Goal: Task Accomplishment & Management: Manage account settings

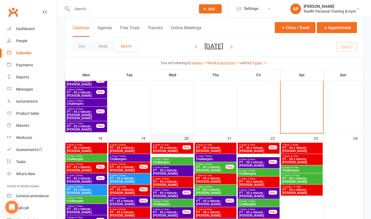
scroll to position [683, 0]
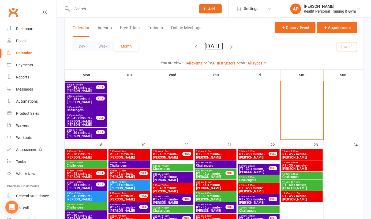
click at [353, 46] on div "Day Week Month August 2025 August 2025 Sun Mon Tue Wed Thu Fri Sat 27 28 29 30 …" at bounding box center [214, 47] width 299 height 20
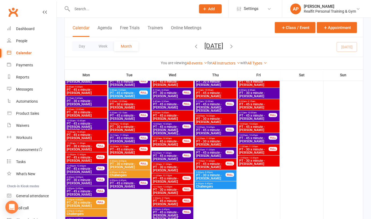
scroll to position [831, 0]
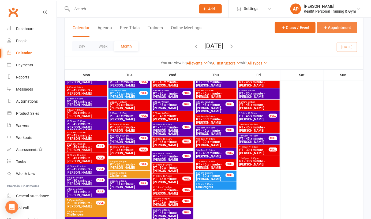
click at [341, 32] on button "Appointment" at bounding box center [337, 27] width 40 height 11
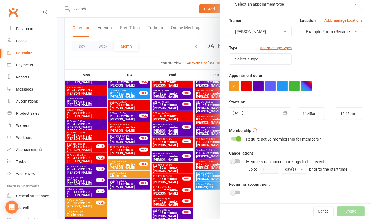
scroll to position [60, 0]
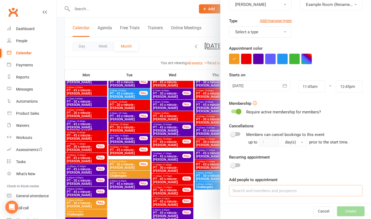
click at [254, 193] on input at bounding box center [296, 190] width 134 height 11
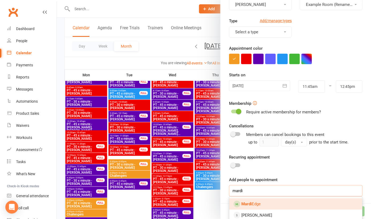
type input "mardi"
click at [250, 206] on link "Mardi Edge" at bounding box center [296, 203] width 133 height 11
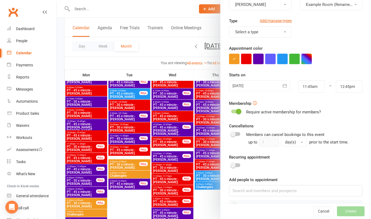
click at [254, 59] on button "button" at bounding box center [258, 59] width 10 height 10
click at [251, 86] on div at bounding box center [259, 85] width 61 height 11
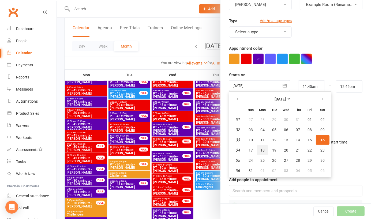
click at [262, 149] on span "18" at bounding box center [263, 150] width 4 height 4
type input "18 Aug 2025"
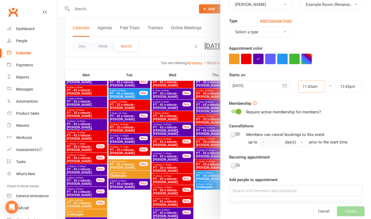
click at [303, 92] on input "11:45am" at bounding box center [311, 86] width 27 height 12
type input "10:45am"
click at [299, 112] on li "10:45am" at bounding box center [312, 111] width 26 height 8
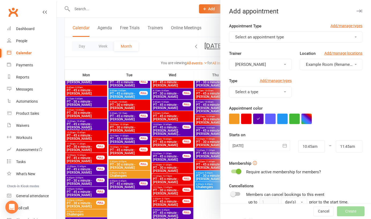
click at [286, 36] on button "Select an appointment type" at bounding box center [296, 36] width 134 height 11
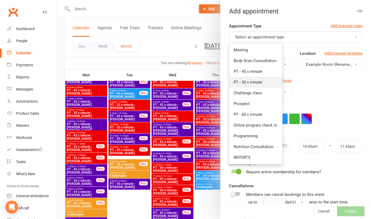
click at [245, 80] on span "PT - 30 x minute" at bounding box center [248, 82] width 29 height 5
type input "11:15am"
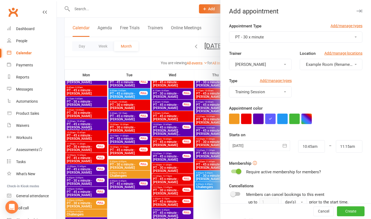
click at [256, 118] on button "button" at bounding box center [258, 118] width 10 height 10
click at [343, 211] on button "Create" at bounding box center [351, 211] width 28 height 10
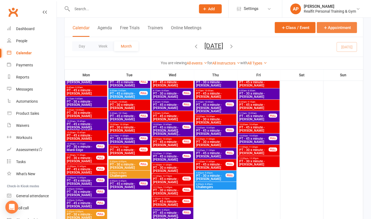
click at [336, 31] on button "Appointment" at bounding box center [337, 27] width 40 height 11
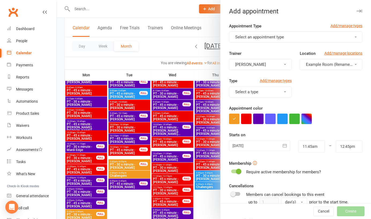
scroll to position [60, 0]
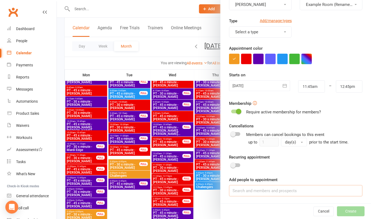
click at [256, 190] on input at bounding box center [296, 190] width 134 height 11
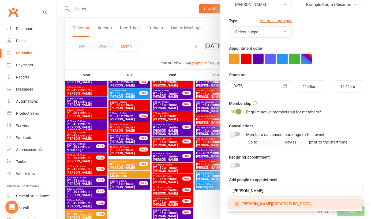
type input "sarah"
click at [258, 206] on link "Sarah Denver" at bounding box center [296, 203] width 133 height 11
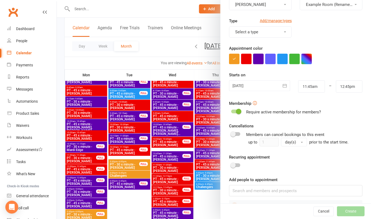
click at [253, 58] on button "button" at bounding box center [258, 59] width 10 height 10
click at [306, 85] on input "11:45am" at bounding box center [311, 86] width 27 height 12
type input "5:30pm"
click at [307, 115] on li "5:30pm" at bounding box center [312, 119] width 26 height 8
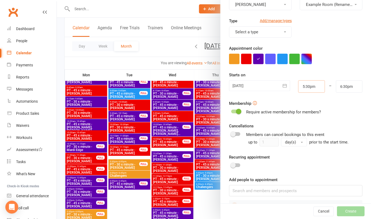
scroll to position [0, 0]
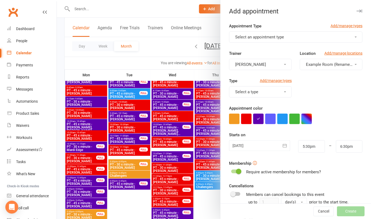
click at [259, 39] on span "Select an appointment type" at bounding box center [259, 37] width 49 height 5
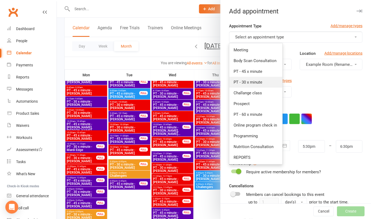
click at [248, 83] on span "PT - 30 x minute" at bounding box center [248, 82] width 29 height 5
type input "6:00pm"
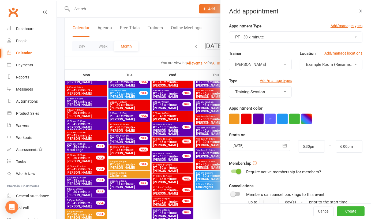
click at [258, 120] on button "button" at bounding box center [258, 118] width 10 height 10
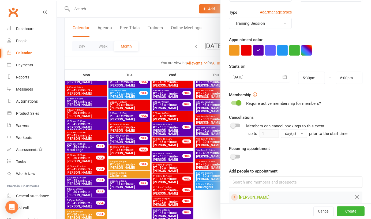
scroll to position [75, 0]
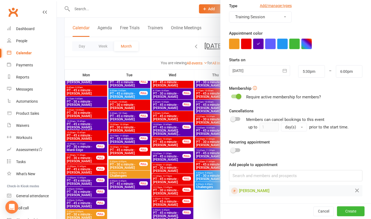
click at [262, 72] on div at bounding box center [259, 70] width 61 height 11
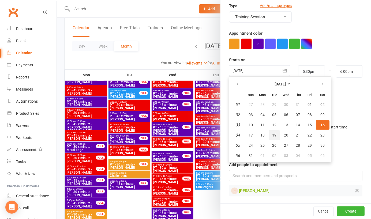
click at [275, 133] on button "19" at bounding box center [274, 135] width 11 height 10
type input "19 Aug 2025"
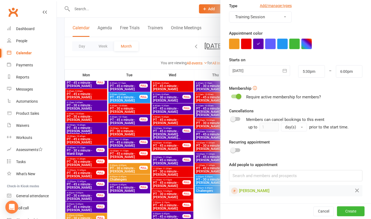
scroll to position [834, 0]
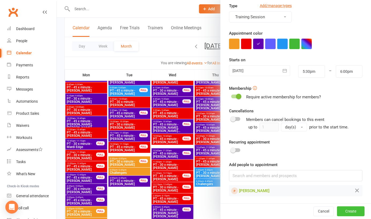
click at [345, 212] on button "Create" at bounding box center [351, 211] width 28 height 10
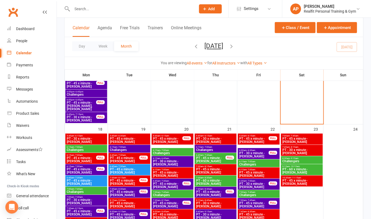
scroll to position [721, 0]
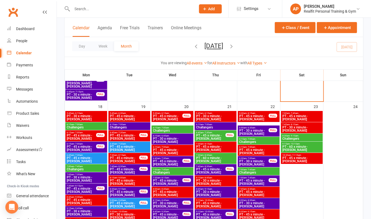
click at [256, 131] on span "PT - 30 x minute - [PERSON_NAME]" at bounding box center [254, 132] width 30 height 6
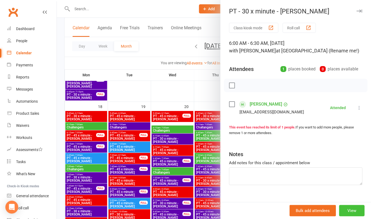
click at [344, 211] on button "View" at bounding box center [351, 210] width 25 height 11
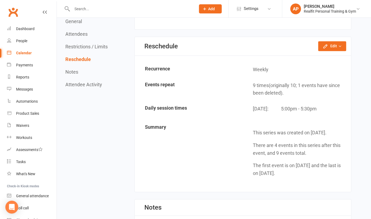
scroll to position [395, 0]
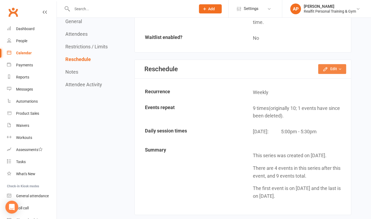
click at [338, 67] on button "Edit" at bounding box center [333, 69] width 28 height 10
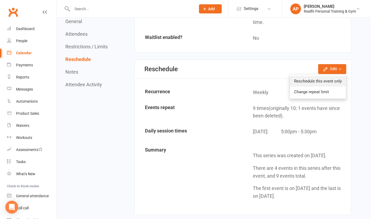
click at [319, 81] on link "Reschedule this event only" at bounding box center [318, 81] width 56 height 11
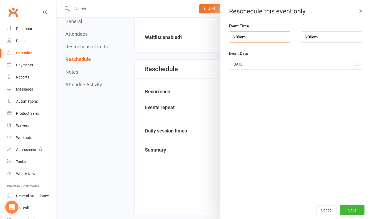
click at [271, 36] on input "6:00am" at bounding box center [259, 36] width 61 height 11
type input "5:00am"
type input "5:30am"
click at [240, 56] on li "5:00am" at bounding box center [243, 55] width 26 height 8
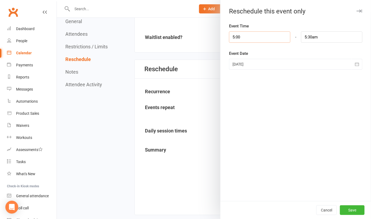
type input "5:00p"
type input "5:30pm"
type input "5:00pm"
click at [271, 128] on div "Event Time 5:00pm 12:00am 12:15am 12:30am 12:45am 1:00am 1:15am 1:30am 1:45am 2…" at bounding box center [296, 112] width 151 height 178
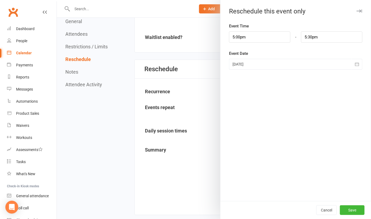
click at [281, 66] on div at bounding box center [296, 64] width 134 height 11
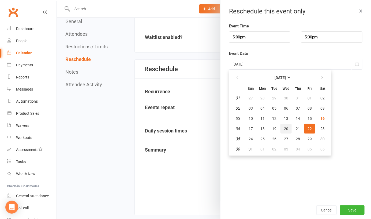
click at [284, 129] on span "20" at bounding box center [286, 128] width 4 height 4
type input "20 Aug 2025"
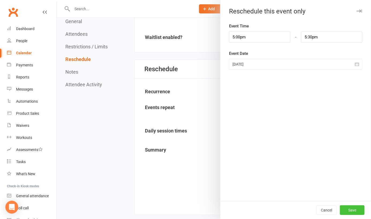
click at [347, 211] on button "Save" at bounding box center [352, 210] width 25 height 10
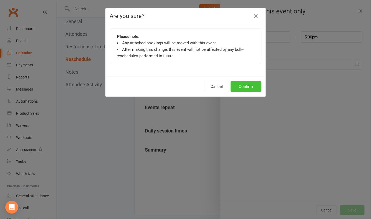
click at [253, 90] on button "Confirm" at bounding box center [246, 86] width 31 height 11
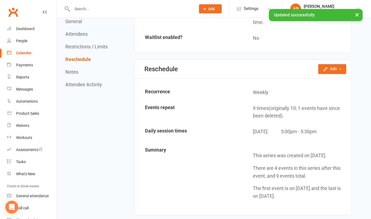
click at [26, 57] on link "Calendar" at bounding box center [32, 53] width 50 height 12
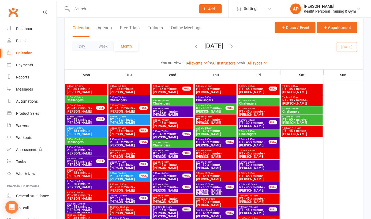
scroll to position [750, 0]
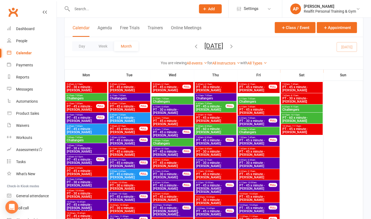
click at [254, 121] on span "PT - 30 x minute - [PERSON_NAME]" at bounding box center [254, 122] width 30 height 6
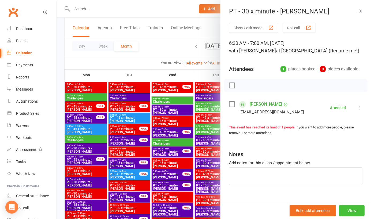
click at [348, 210] on button "View" at bounding box center [351, 210] width 25 height 11
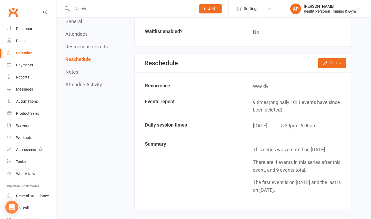
scroll to position [369, 0]
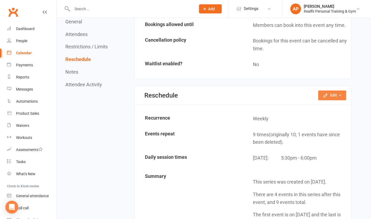
click at [334, 94] on button "Edit" at bounding box center [333, 95] width 28 height 10
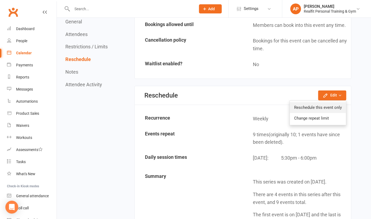
click at [320, 104] on link "Reschedule this event only" at bounding box center [318, 107] width 56 height 11
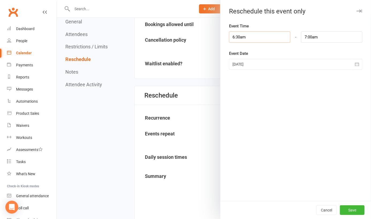
click at [265, 38] on input "6:30am" at bounding box center [259, 36] width 61 height 11
type input "5:30am"
type input "6:00am"
click at [235, 57] on li "5:30am" at bounding box center [243, 56] width 26 height 8
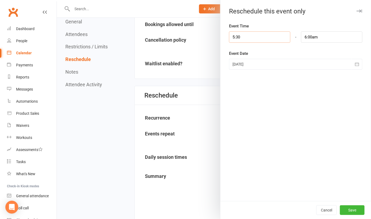
type input "5:30p"
type input "6:00pm"
type input "5:30pm"
click at [293, 105] on div "Event Time 5:30pm 12:00am 12:15am 12:30am 12:45am 1:00am 1:15am 1:30am 1:45am 2…" at bounding box center [296, 112] width 151 height 178
click at [292, 63] on div at bounding box center [296, 64] width 134 height 11
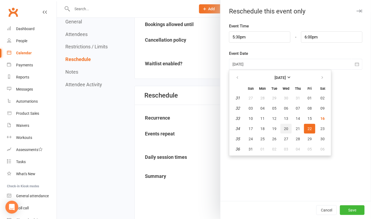
click at [284, 127] on span "20" at bounding box center [286, 128] width 4 height 4
type input "20 Aug 2025"
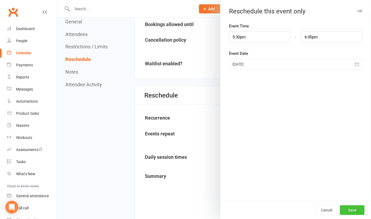
click at [350, 210] on button "Save" at bounding box center [352, 210] width 25 height 10
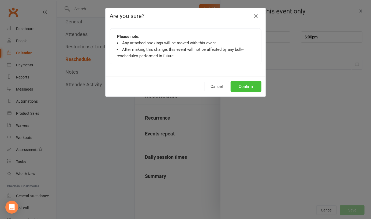
click at [245, 82] on button "Confirm" at bounding box center [246, 86] width 31 height 11
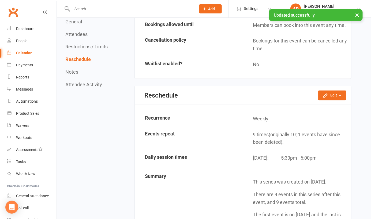
click at [27, 53] on div "Calendar" at bounding box center [24, 53] width 16 height 4
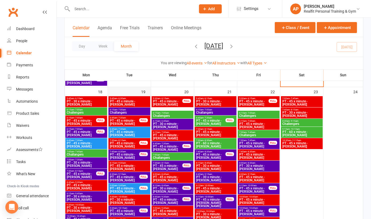
scroll to position [735, 0]
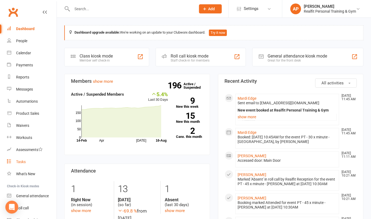
click at [23, 163] on div "Tasks" at bounding box center [21, 161] width 10 height 4
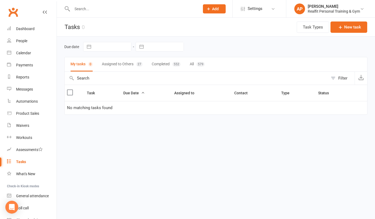
click at [126, 64] on button "Assigned to Others 27" at bounding box center [122, 64] width 41 height 14
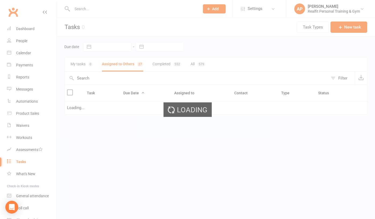
select select "waiting"
select select "started"
select select "waiting"
select select "started"
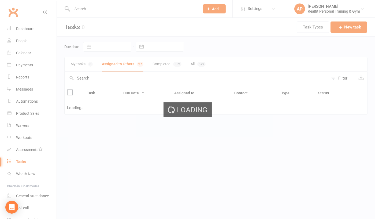
select select "waiting"
select select "started"
select select "waiting"
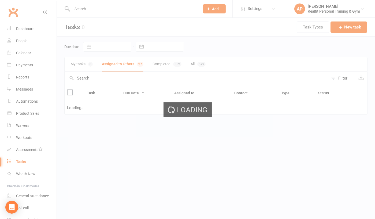
select select "started"
select select "waiting"
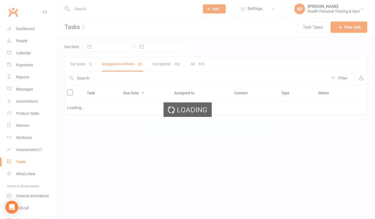
select select "waiting"
select select "started"
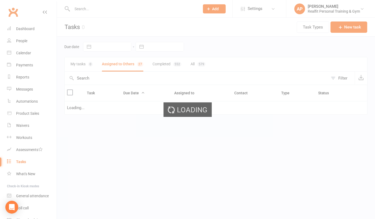
select select "started"
select select "waiting"
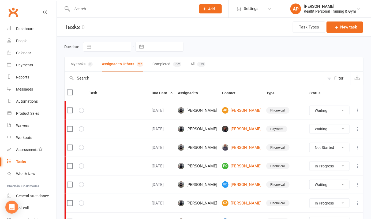
select select "waiting"
select select "started"
select select "waiting"
select select "started"
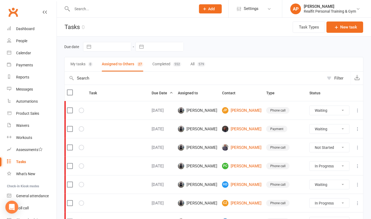
select select "waiting"
select select "started"
select select "waiting"
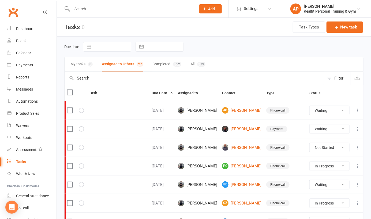
select select "started"
select select "waiting"
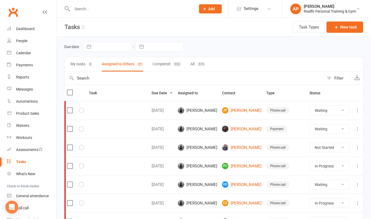
select select "waiting"
select select "started"
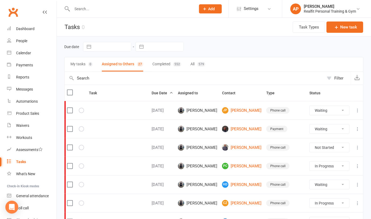
select select "started"
select select "waiting"
click at [204, 94] on span "Assigned to" at bounding box center [191, 93] width 26 height 4
select select "waiting"
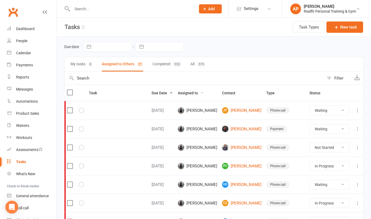
select select "started"
select select "waiting"
select select "started"
select select "waiting"
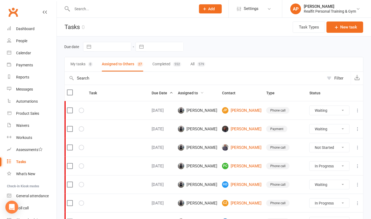
select select "waiting"
select select "started"
select select "waiting"
select select "started"
select select "waiting"
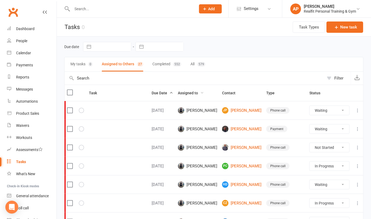
select select "waiting"
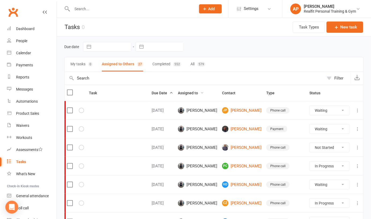
select select "waiting"
select select "started"
select select "waiting"
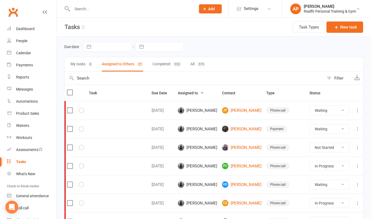
select select "waiting"
select select "started"
select select "waiting"
select select "started"
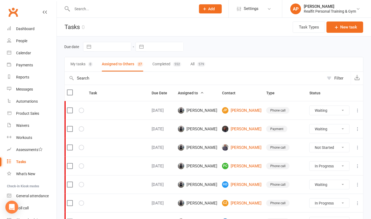
select select "waiting"
select select "started"
select select "waiting"
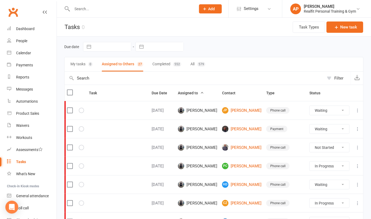
select select "started"
select select "waiting"
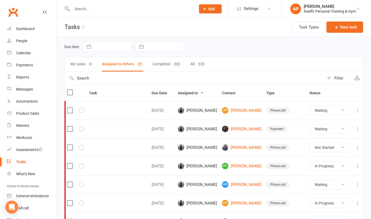
select select "waiting"
select select "started"
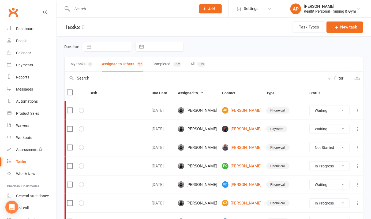
select select "started"
select select "waiting"
select select "started"
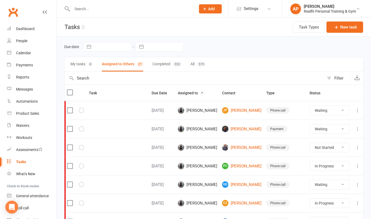
select select "waiting"
select select "started"
select select "waiting"
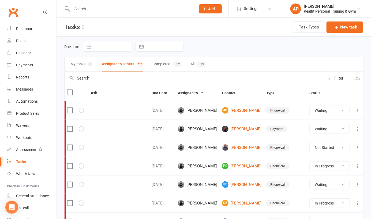
select select "started"
select select "waiting"
select select "started"
select select "waiting"
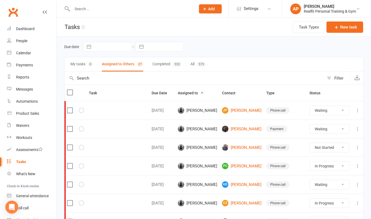
select select "waiting"
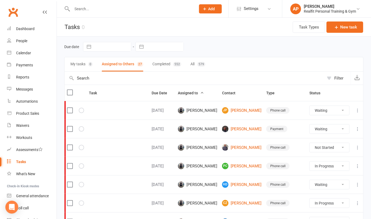
select select "waiting"
select select "started"
select select "waiting"
select select "started"
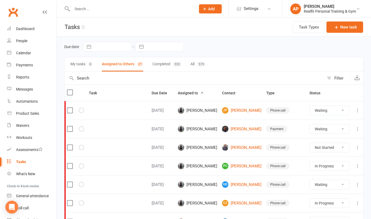
select select "started"
select select "waiting"
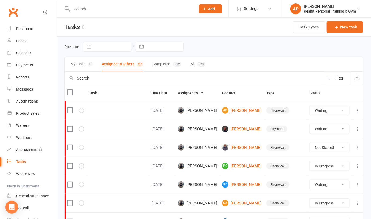
select select "started"
select select "waiting"
select select "started"
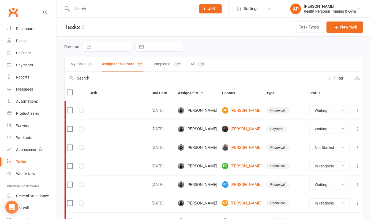
select select "waiting"
select select "started"
select select "waiting"
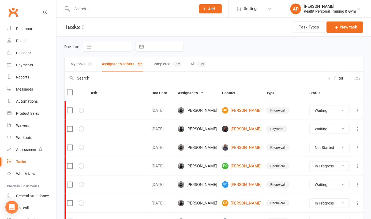
select select "waiting"
select select "started"
select select "waiting"
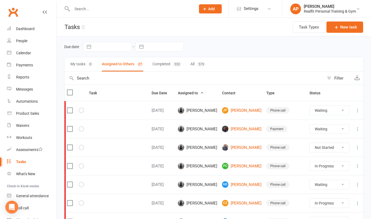
select select "waiting"
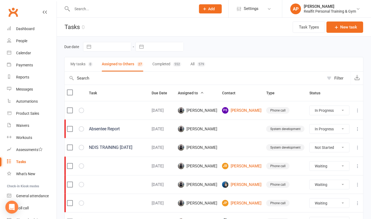
click at [164, 61] on button "Completed 552" at bounding box center [167, 64] width 29 height 14
select select "waiting"
select select "started"
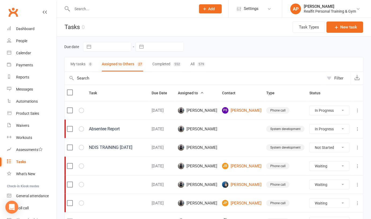
select select "waiting"
select select "started"
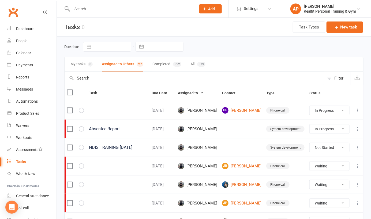
select select "waiting"
select select "started"
select select "waiting"
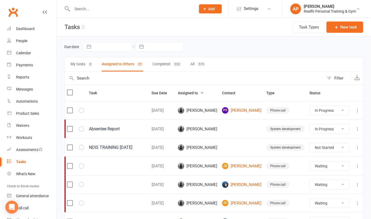
select select "waiting"
select select "started"
select select "waiting"
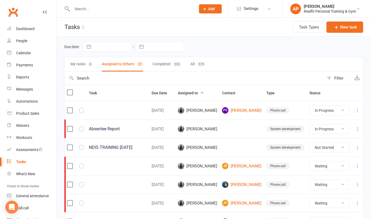
select select "waiting"
select select "started"
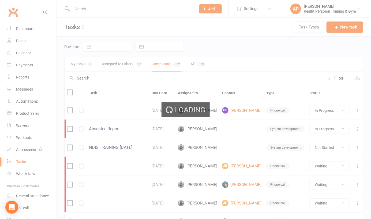
select select "waiting"
select select "started"
select select "waiting"
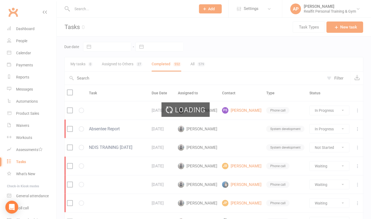
select select "waiting"
select select "started"
select select "waiting"
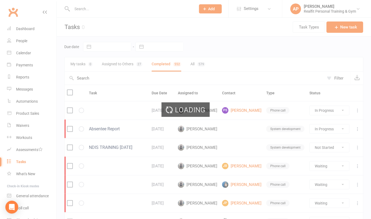
select select "waiting"
select select "started"
select select "waiting"
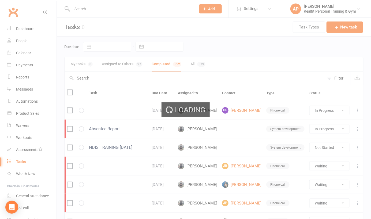
select select "started"
select select "waiting"
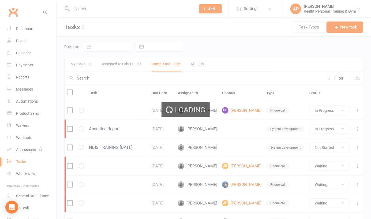
select select "started"
select select "finished"
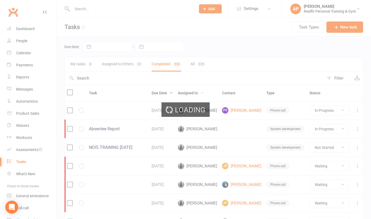
select select "finished"
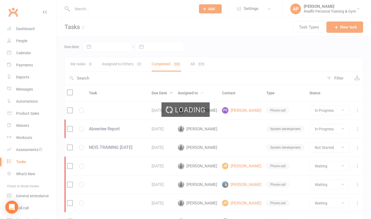
select select "finished"
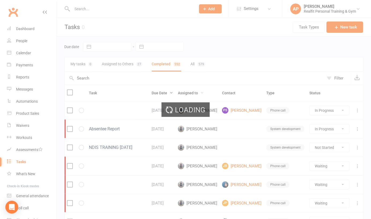
select select "finished"
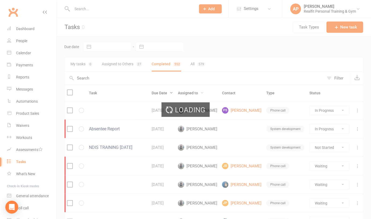
select select "finished"
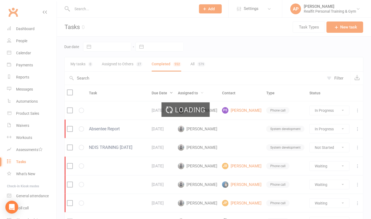
select select "finished"
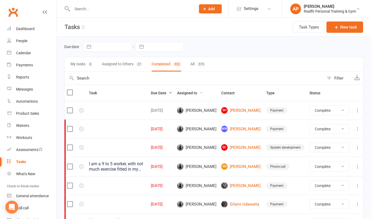
click at [203, 92] on span "Assigned to" at bounding box center [190, 93] width 26 height 4
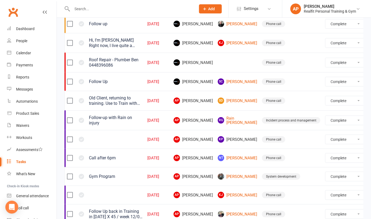
scroll to position [125, 0]
